Goal: Check status: Check status

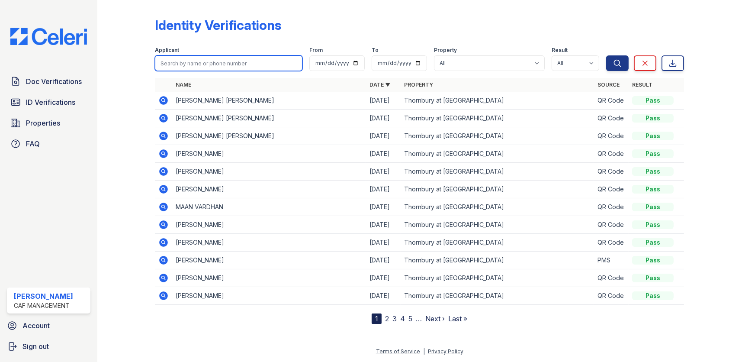
click at [190, 63] on input "search" at bounding box center [229, 63] width 148 height 16
type input "Ramir"
click at [606, 55] on button "Search" at bounding box center [617, 63] width 23 height 16
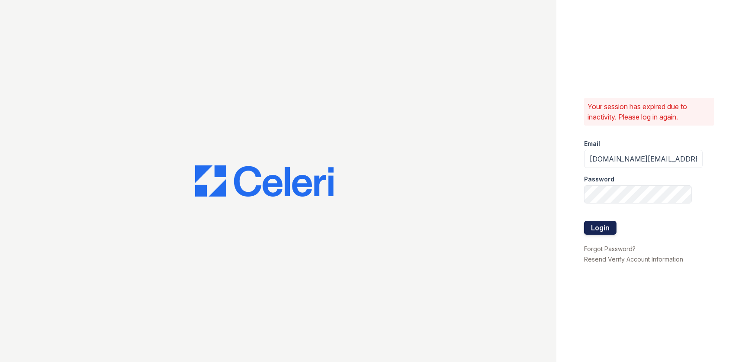
click at [609, 228] on button "Login" at bounding box center [600, 228] width 32 height 14
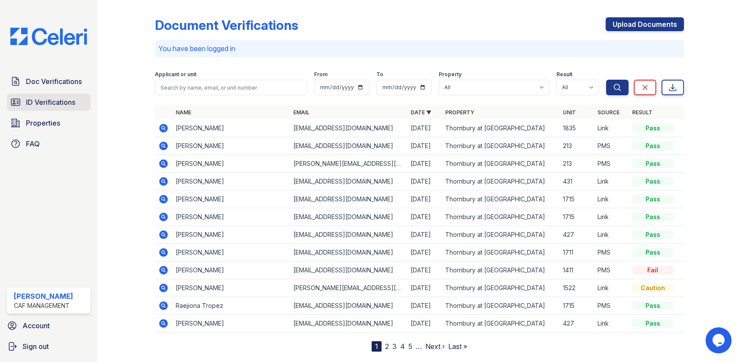
click at [68, 99] on span "ID Verifications" at bounding box center [50, 102] width 49 height 10
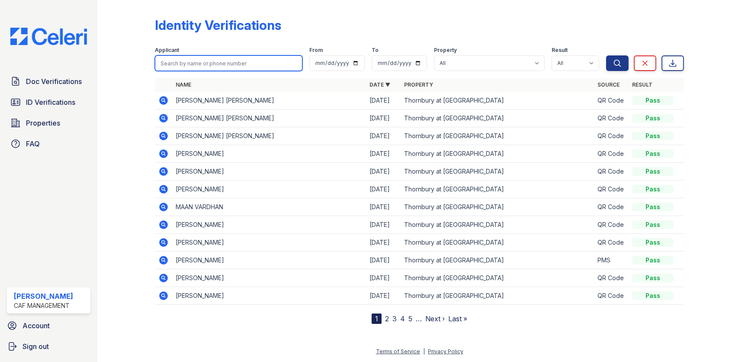
click at [168, 64] on input "search" at bounding box center [229, 63] width 148 height 16
type input "Rami"
click at [606, 55] on button "Search" at bounding box center [617, 63] width 23 height 16
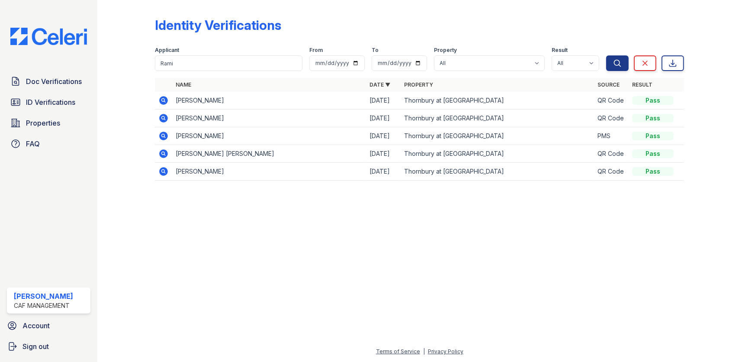
click at [166, 99] on icon at bounding box center [164, 100] width 9 height 9
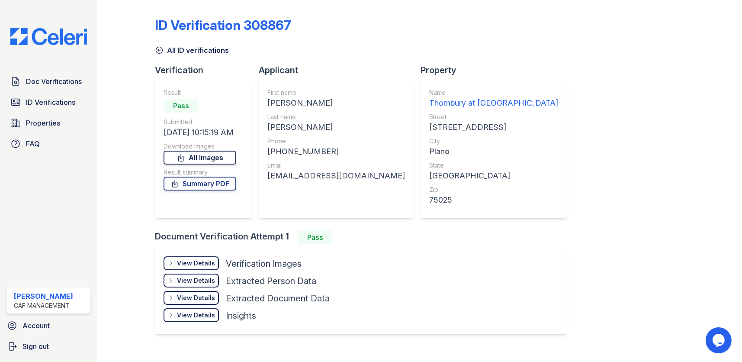
click at [213, 160] on link "All Images" at bounding box center [200, 158] width 73 height 14
